Goal: Find contact information: Find contact information

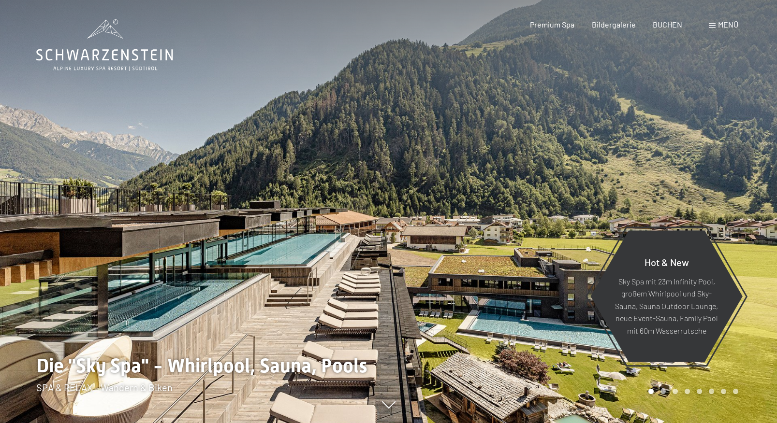
click at [712, 23] on div "Menü" at bounding box center [723, 24] width 29 height 11
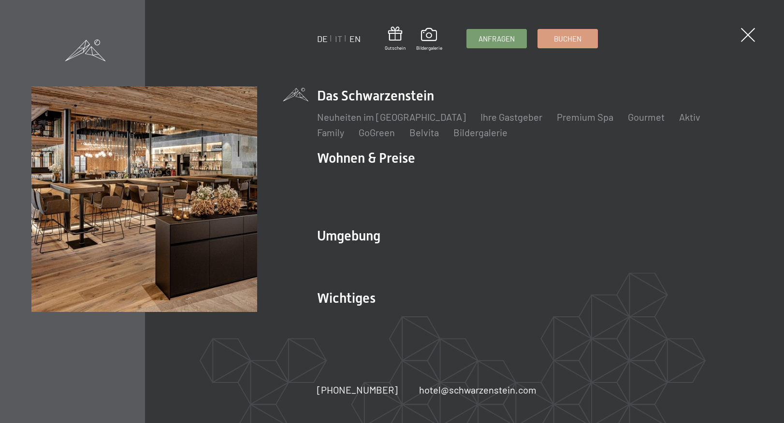
click at [353, 39] on link "EN" at bounding box center [354, 38] width 11 height 11
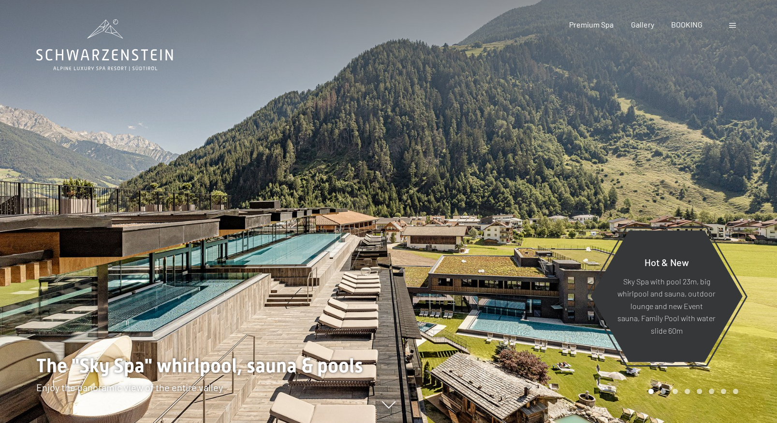
click at [729, 25] on span at bounding box center [732, 25] width 7 height 5
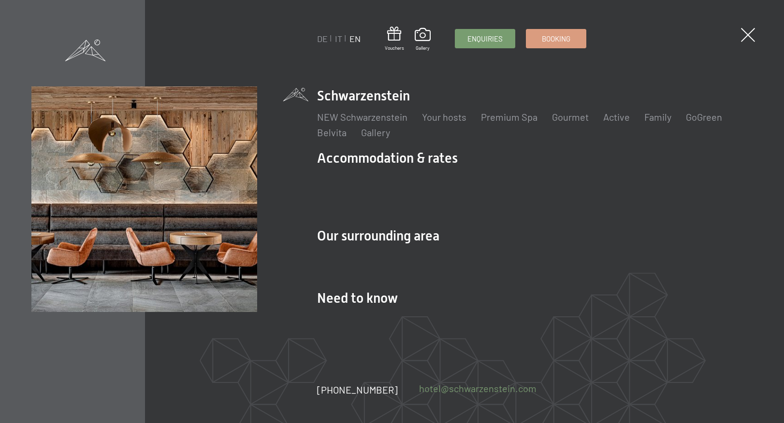
click at [470, 391] on link "hotel@ no-spam. schwarzenstein. no-spam. com" at bounding box center [477, 389] width 117 height 14
click at [453, 389] on link "hotel@ no-spam. schwarzenstein. no-spam. com" at bounding box center [477, 389] width 117 height 14
click at [527, 396] on div "[PHONE_NUMBER] hotel@ no-spam. [GEOGRAPHIC_DATA]. no-spam. com" at bounding box center [437, 390] width 241 height 14
click at [502, 390] on link "hotel@ no-spam. schwarzenstein. no-spam. com" at bounding box center [477, 389] width 117 height 14
drag, startPoint x: 520, startPoint y: 390, endPoint x: 397, endPoint y: 390, distance: 123.3
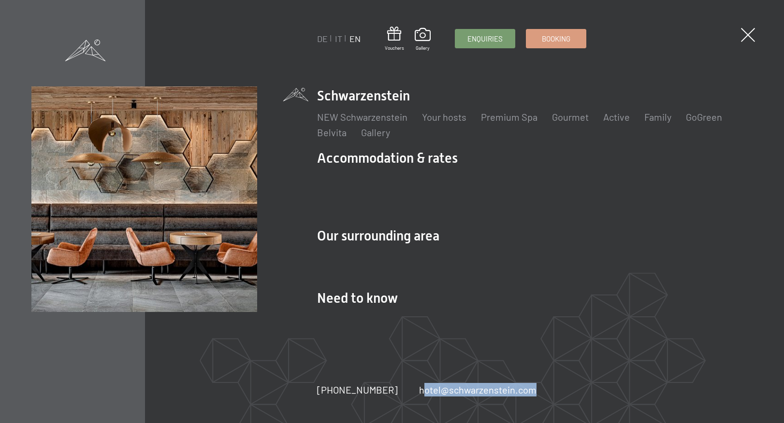
click at [397, 390] on div "DE IT EN Vouchers Gallery Enquiries Booking DE IT EN Schwarzenstein NEW Schwarz…" at bounding box center [392, 211] width 784 height 423
copy link "hotel@ no-spam. schwarzenstein. no-spam. com"
